Goal: Task Accomplishment & Management: Complete application form

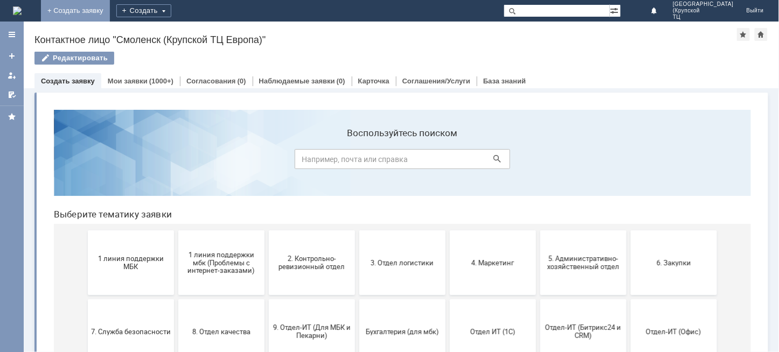
click at [110, 4] on link "+ Создать заявку" at bounding box center [75, 11] width 69 height 22
click at [171, 9] on div "Создать" at bounding box center [143, 10] width 55 height 13
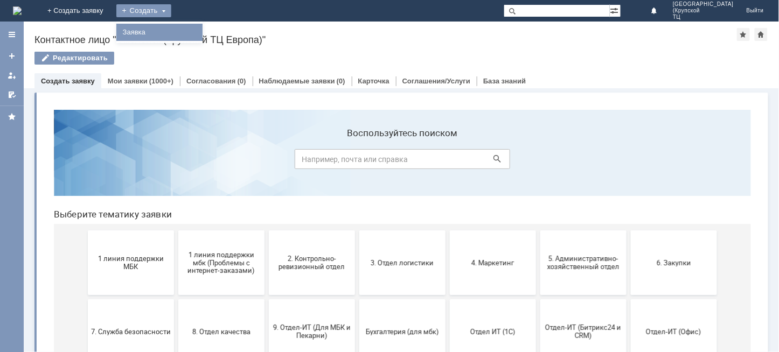
click at [200, 30] on link "Заявка" at bounding box center [160, 32] width 82 height 13
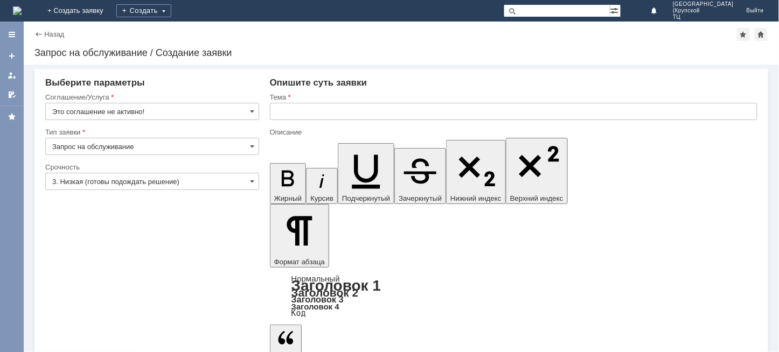
click at [178, 147] on input "Запрос на обслуживание" at bounding box center [152, 146] width 214 height 17
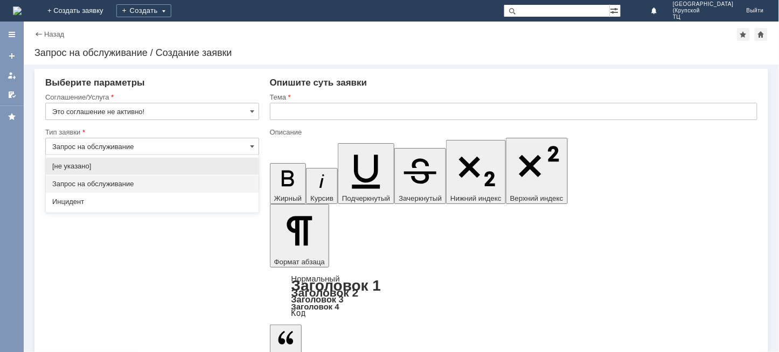
click at [178, 147] on input "Запрос на обслуживание" at bounding box center [152, 146] width 214 height 17
click at [256, 147] on input "Запрос на обслуживание" at bounding box center [152, 146] width 214 height 17
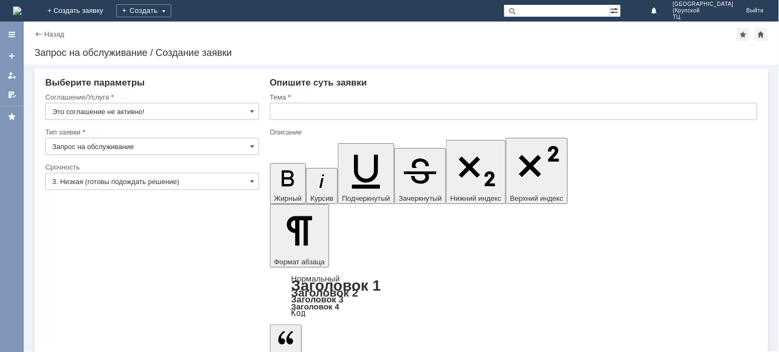
type input "Запрос на обслуживание"
click at [119, 184] on input "3. Низкая (готовы подождать решение)" at bounding box center [152, 181] width 214 height 17
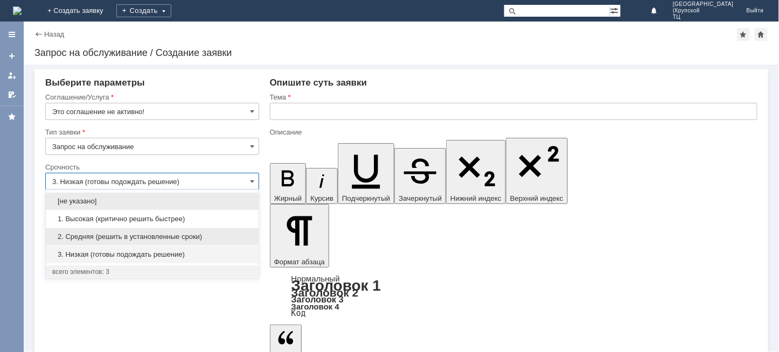
click at [125, 239] on span "2. Средняя (решить в установленные сроки)" at bounding box center [152, 237] width 200 height 9
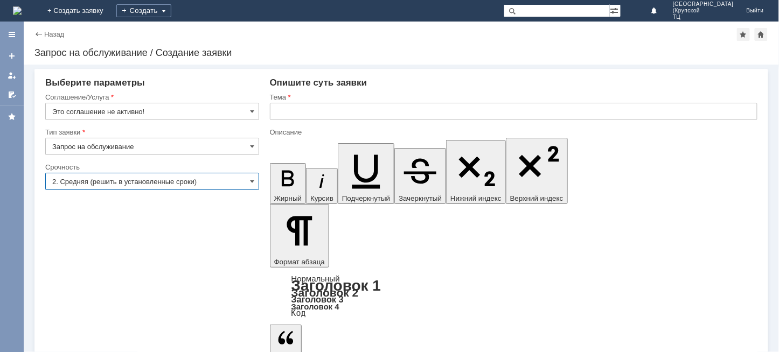
type input "2. Средняя (решить в установленные сроки)"
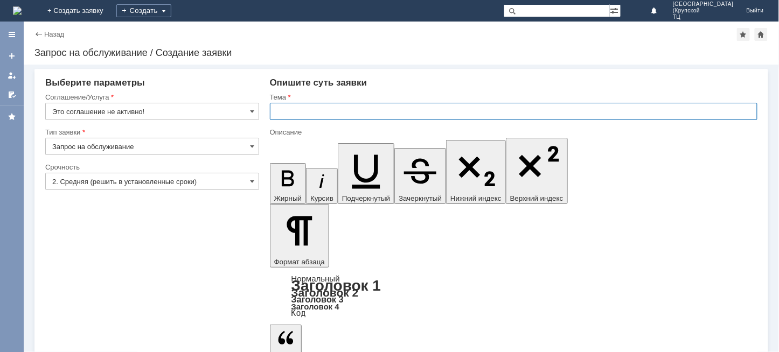
click at [324, 112] on input "text" at bounding box center [514, 111] width 488 height 17
type input "ПРОШУ УДАЛИТЬ ОТЛОЖЕННЫЕ ЧЕКИ"
